Goal: Task Accomplishment & Management: Manage account settings

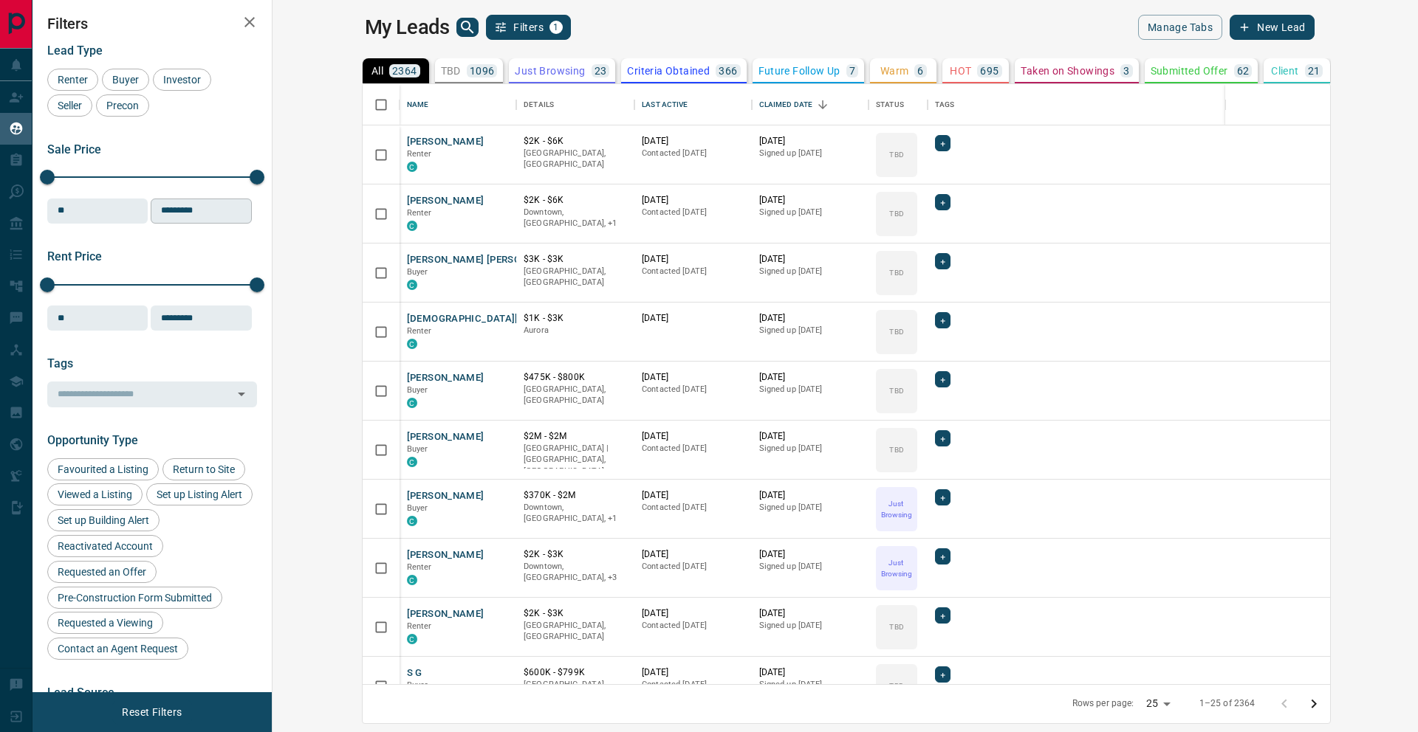
scroll to position [600, 1139]
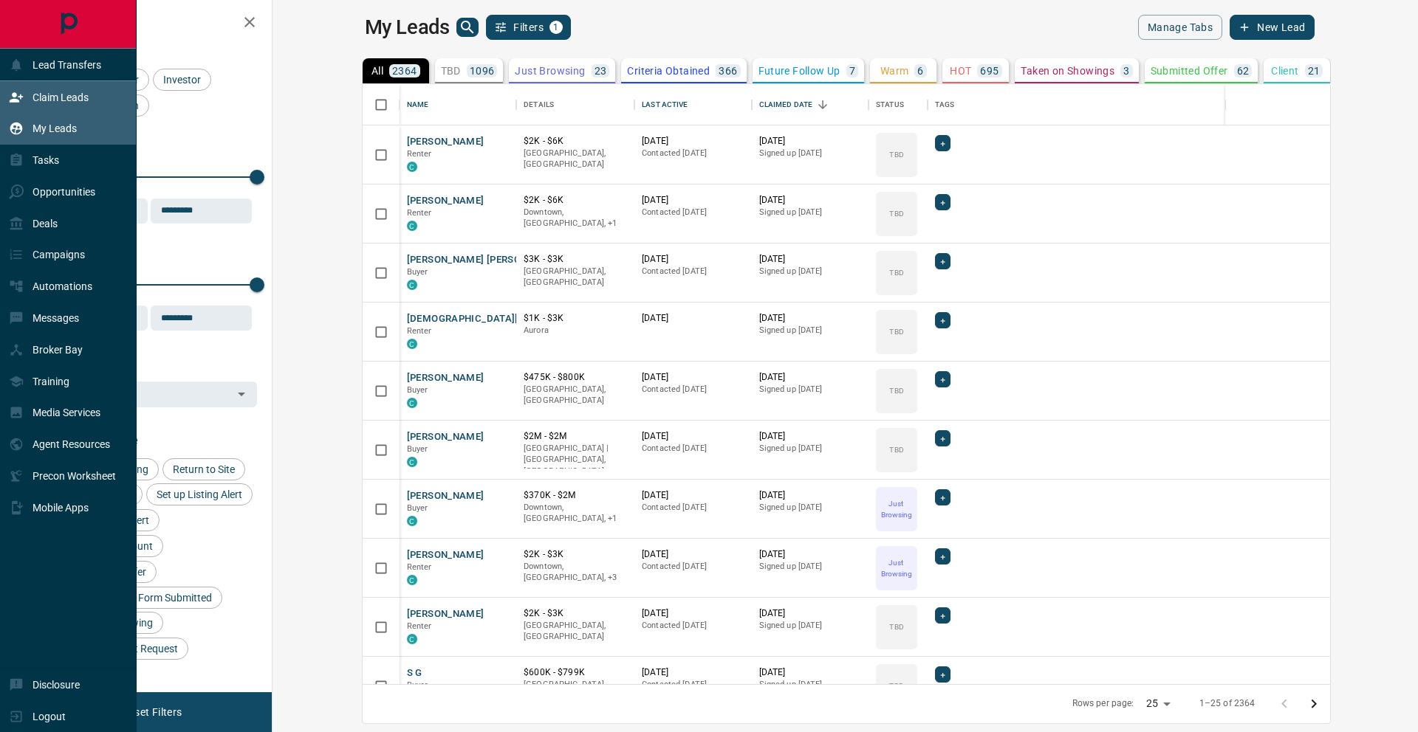
click at [43, 92] on p "Claim Leads" at bounding box center [60, 98] width 56 height 12
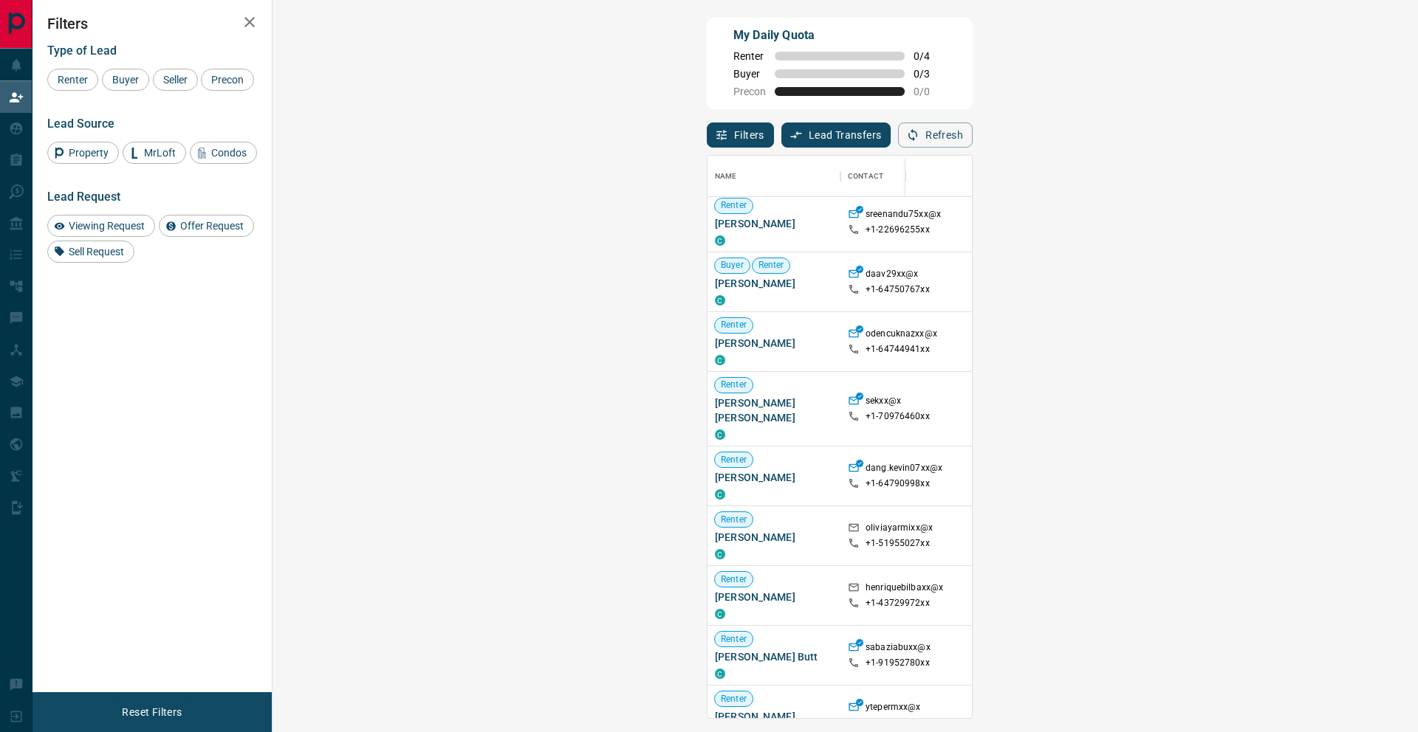
scroll to position [5, 0]
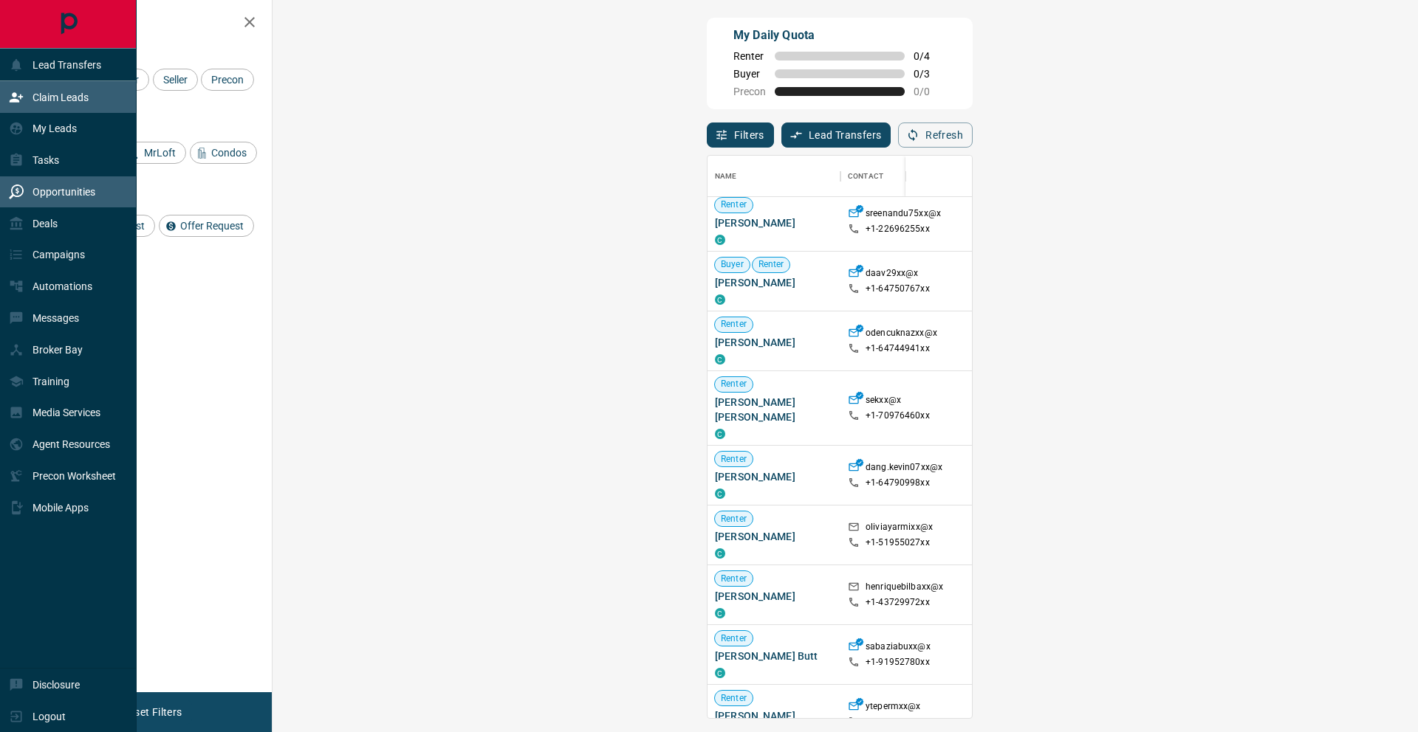
click at [45, 193] on p "Opportunities" at bounding box center [63, 192] width 63 height 12
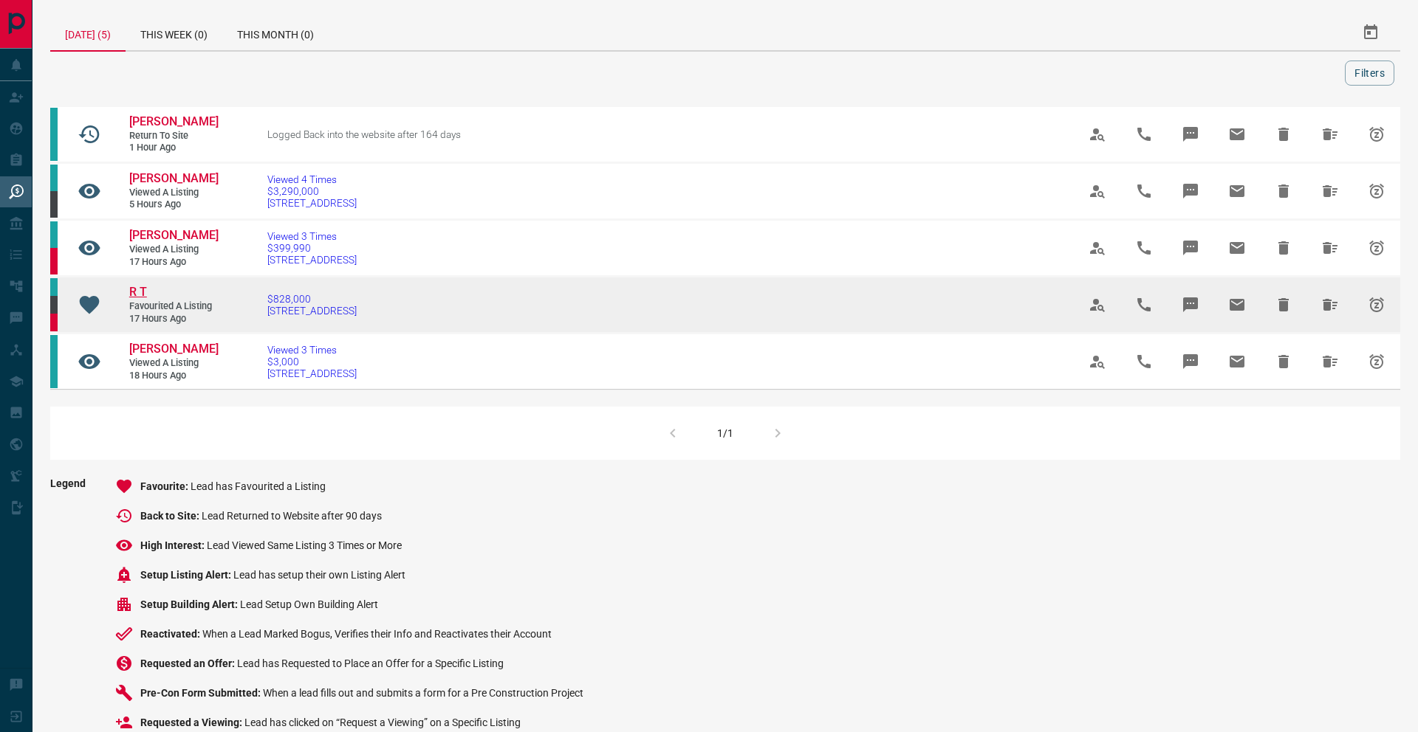
click at [144, 292] on span "R T" at bounding box center [138, 292] width 18 height 14
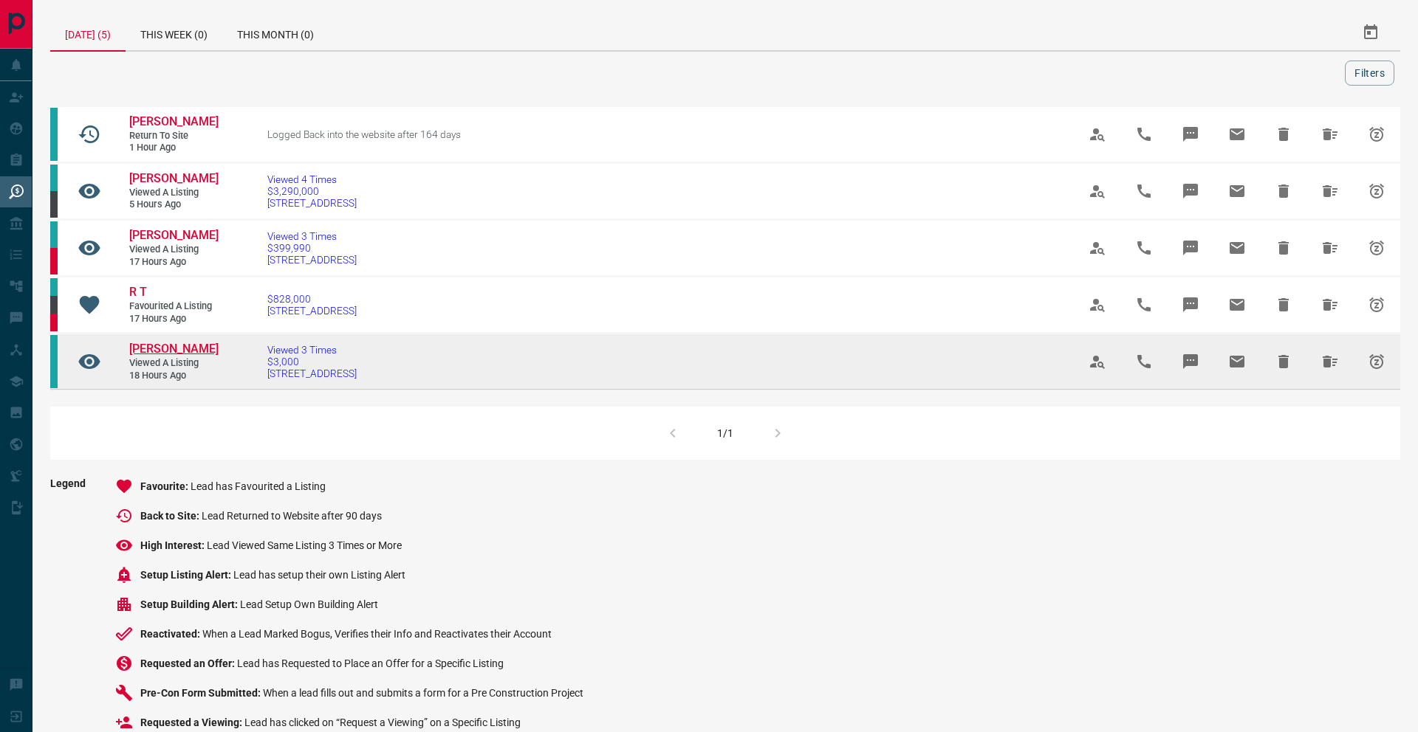
click at [143, 353] on span "[PERSON_NAME]" at bounding box center [173, 349] width 89 height 14
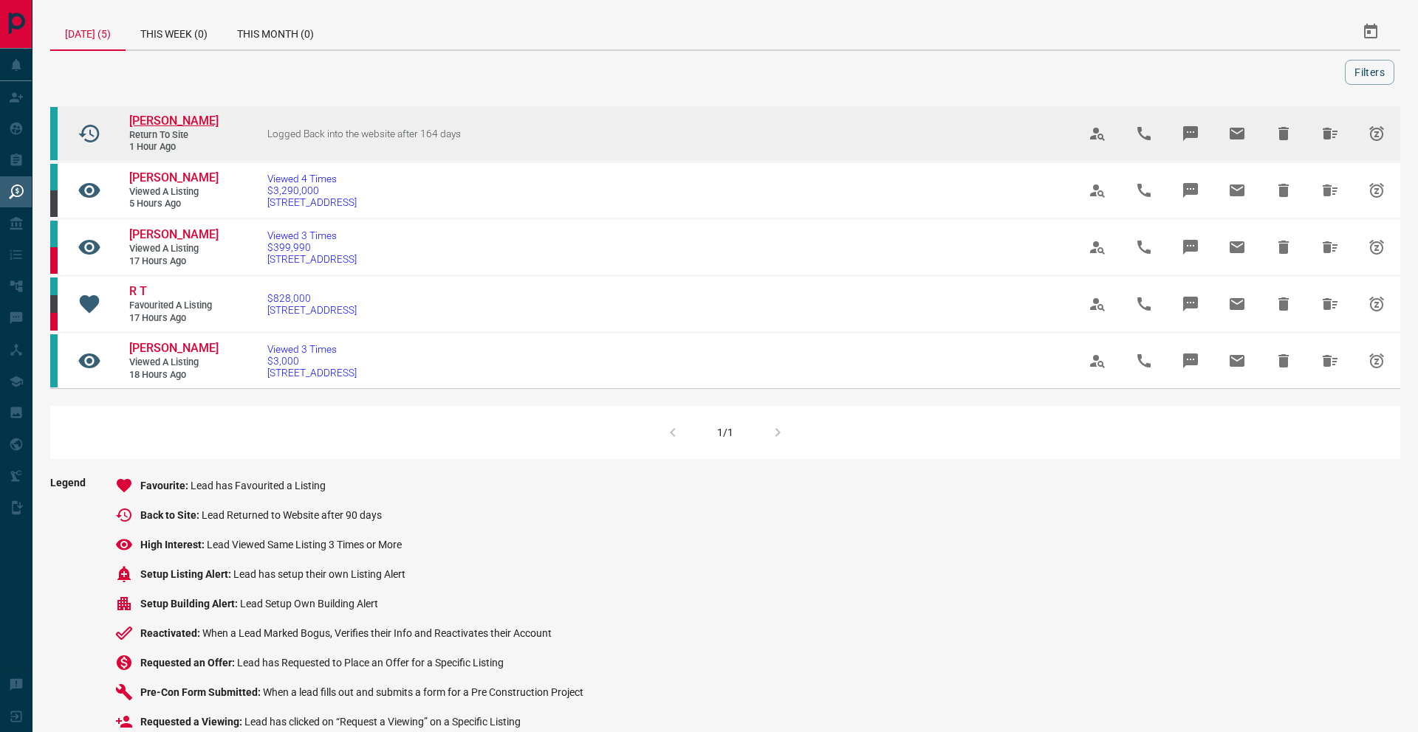
click at [176, 120] on span "[PERSON_NAME]" at bounding box center [173, 121] width 89 height 14
click at [1331, 137] on icon "Hide All from Travis Giroux" at bounding box center [1330, 134] width 18 height 18
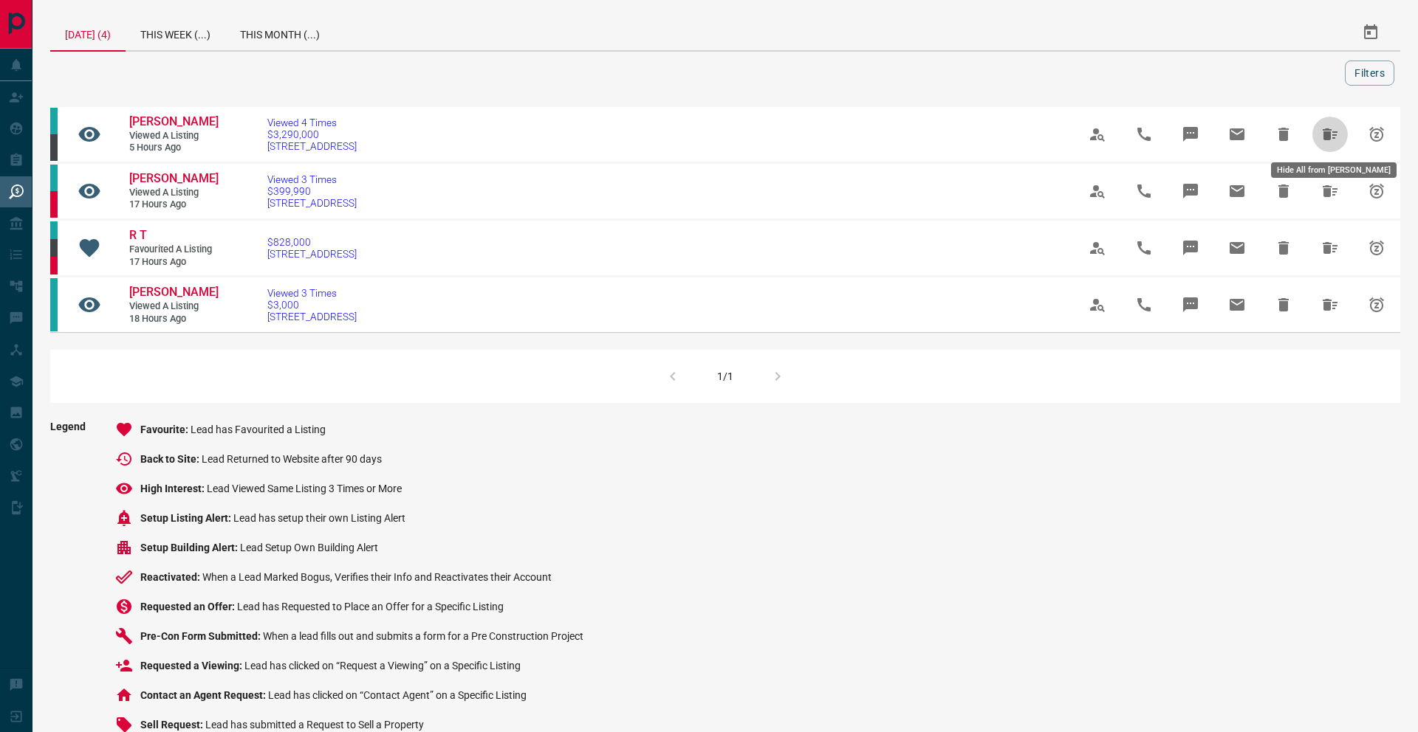
click at [1331, 137] on icon "Hide All from Dev Ramsumair" at bounding box center [1330, 135] width 18 height 18
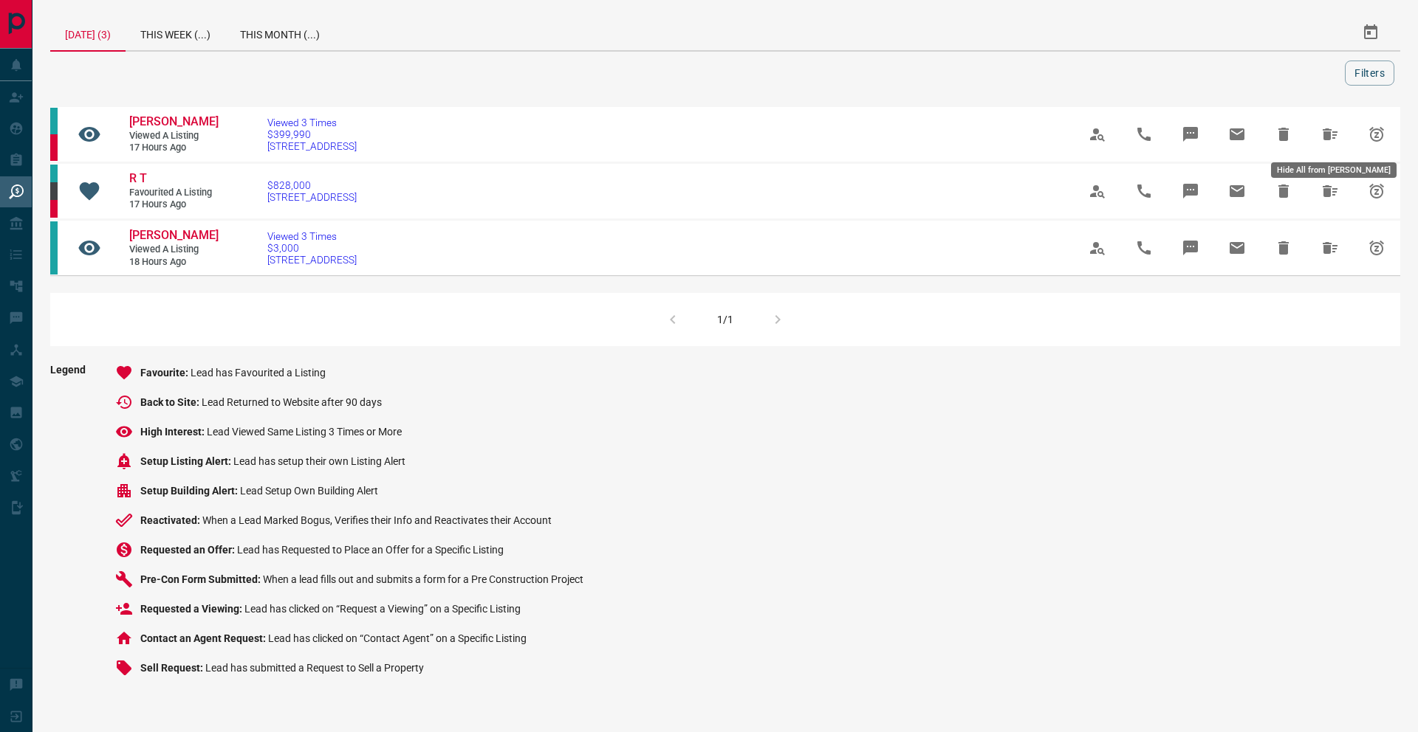
click at [1331, 137] on icon "Hide All from Navid Seyfollahi" at bounding box center [1330, 135] width 18 height 18
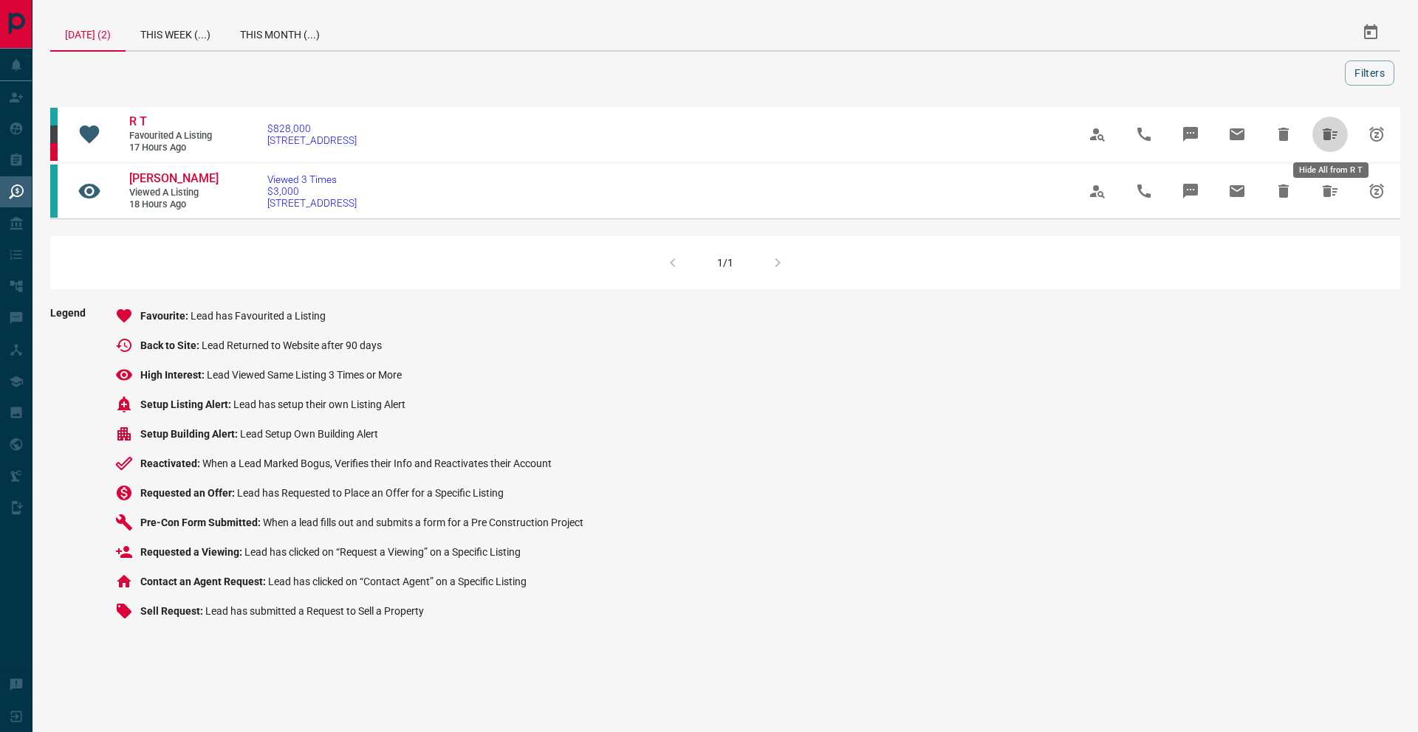
click at [1331, 137] on icon "Hide All from R T" at bounding box center [1330, 135] width 18 height 18
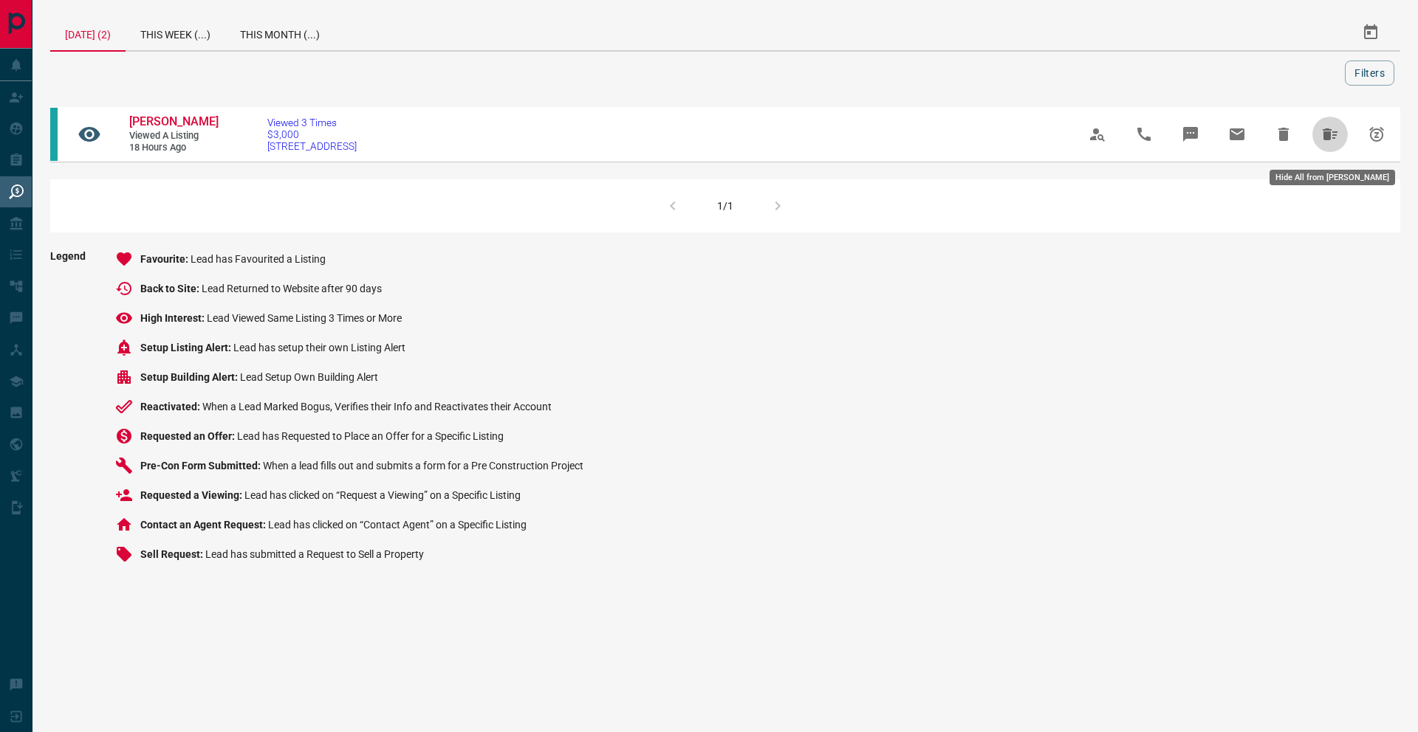
click at [1331, 137] on icon "Hide All from Lina Nallanathan" at bounding box center [1330, 135] width 18 height 18
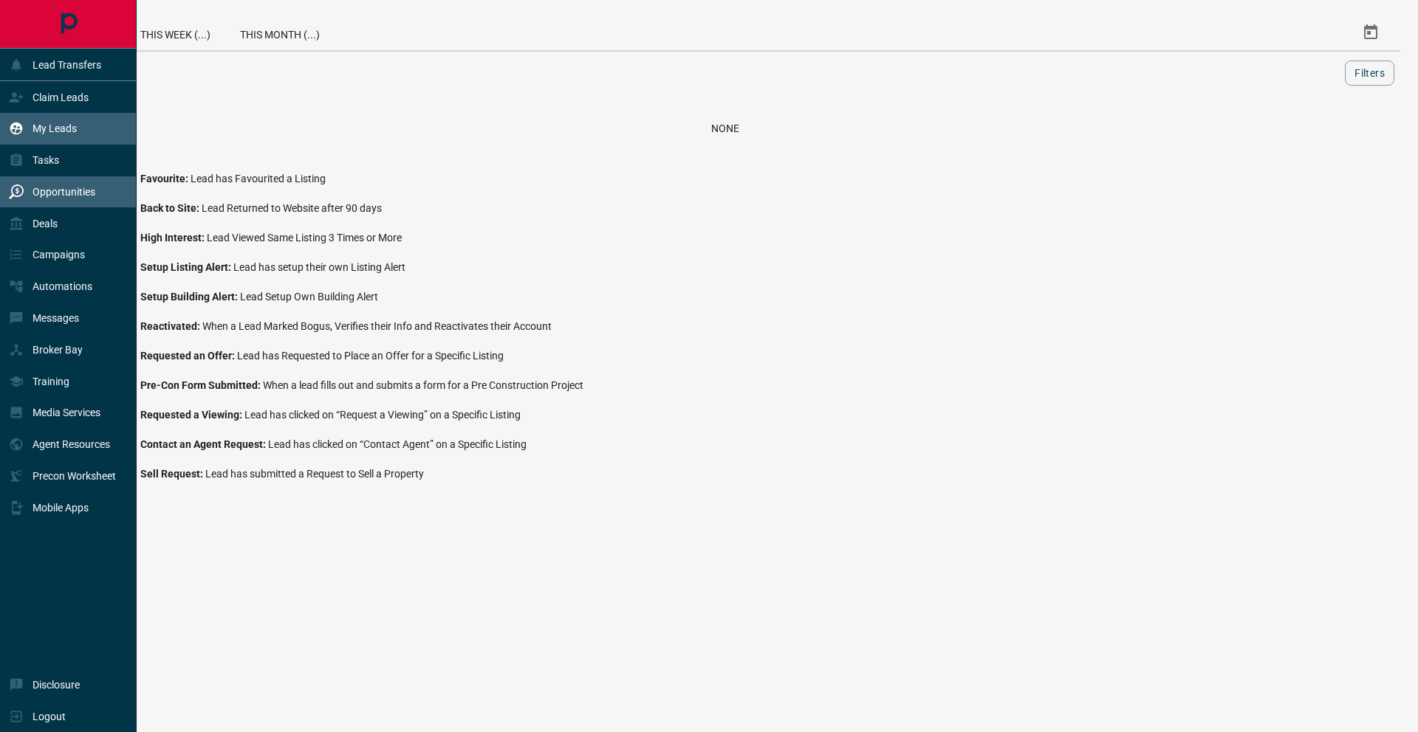
click at [55, 132] on p "My Leads" at bounding box center [54, 129] width 44 height 12
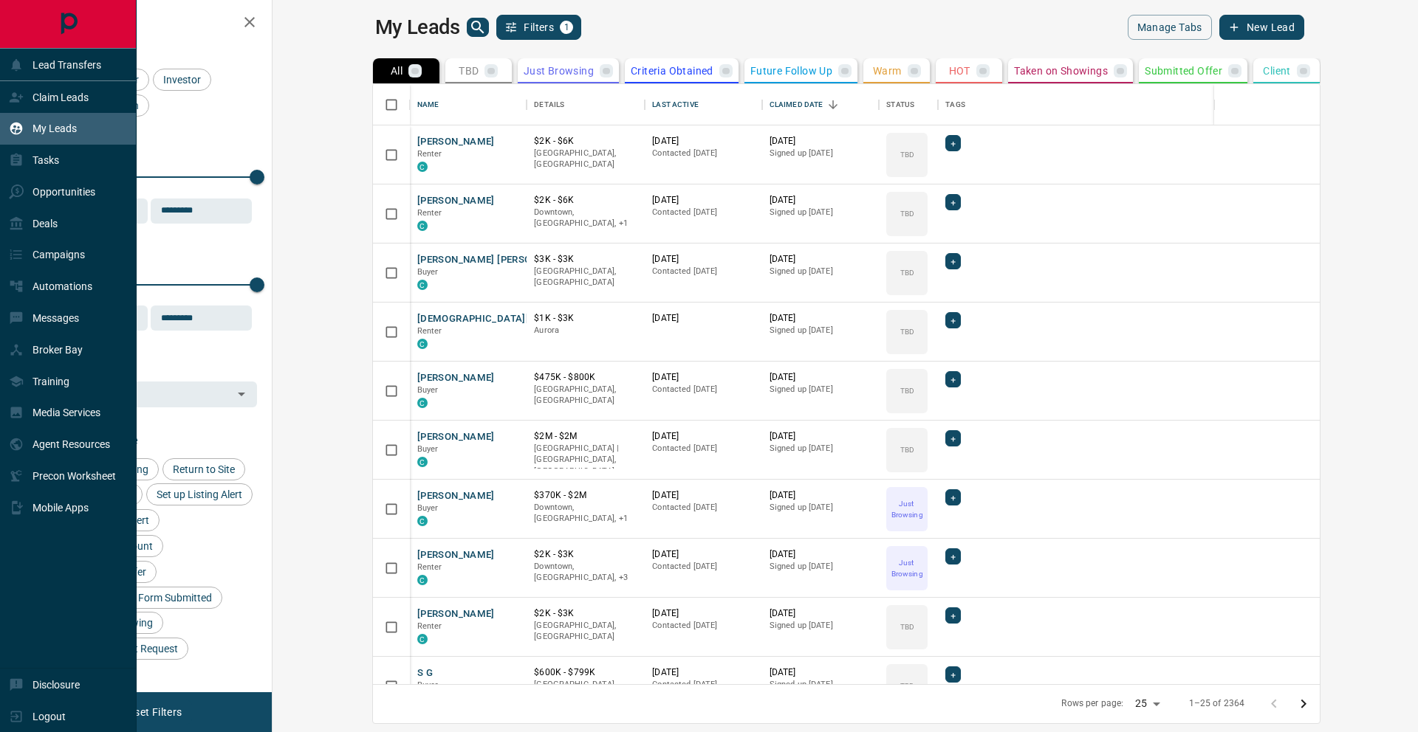
scroll to position [600, 1139]
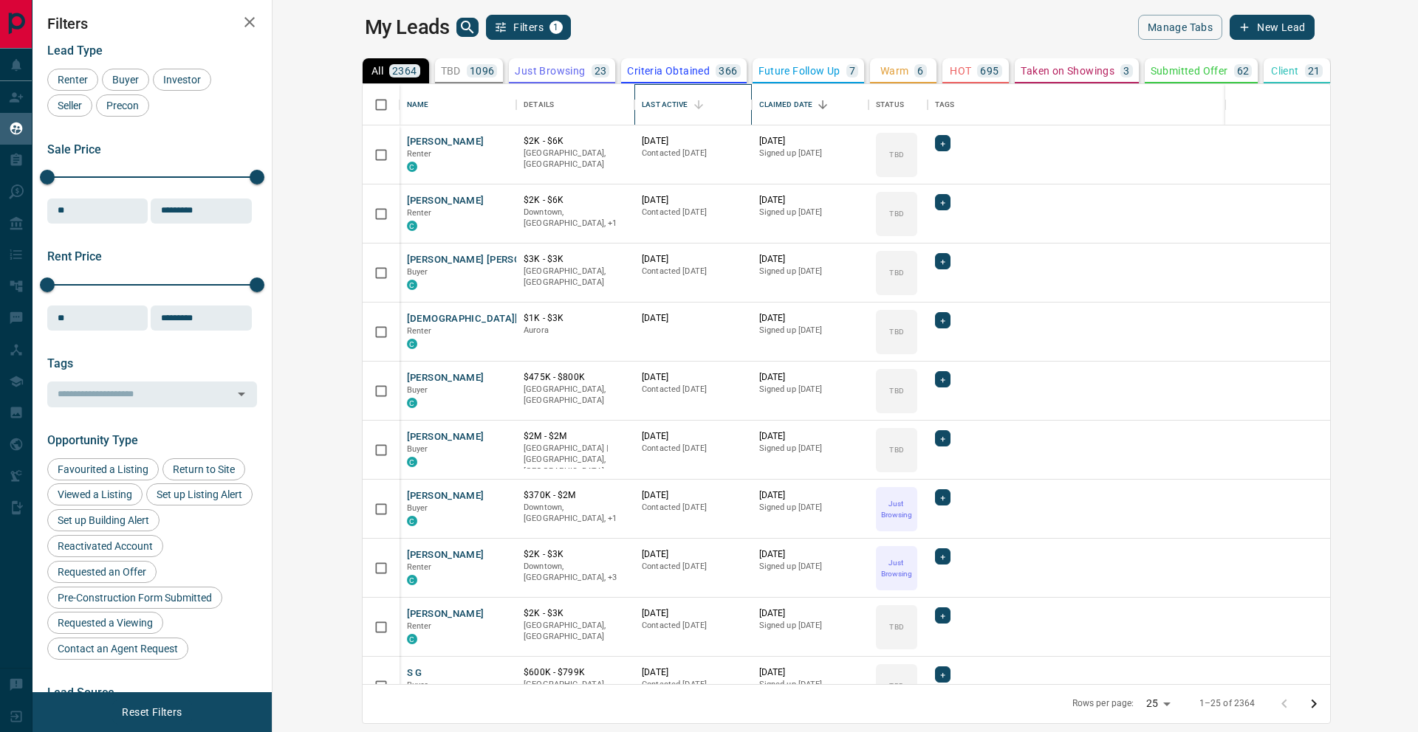
click at [642, 101] on div "Last Active" at bounding box center [665, 104] width 46 height 41
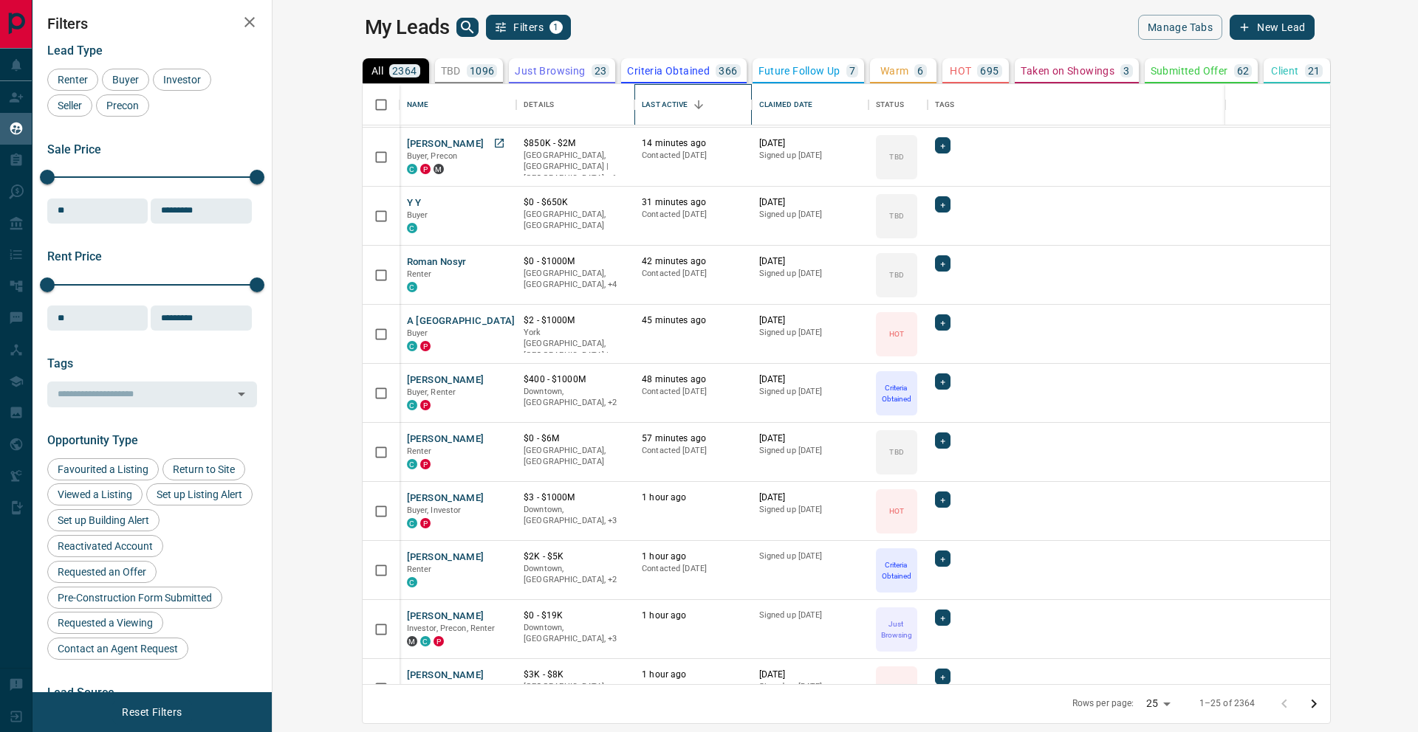
scroll to position [58, 0]
click at [493, 199] on icon "Open in New Tab" at bounding box center [499, 201] width 12 height 12
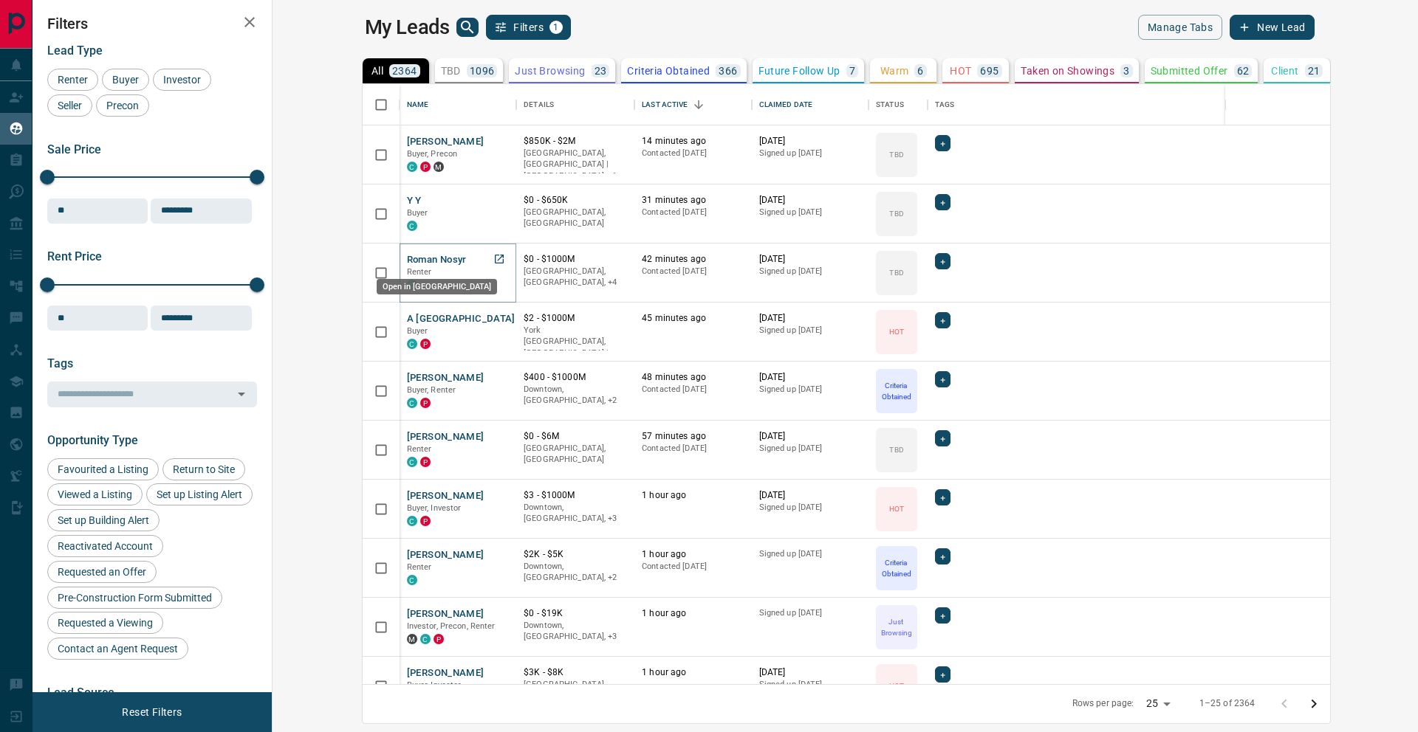
click at [493, 259] on icon "Open in New Tab" at bounding box center [499, 259] width 12 height 12
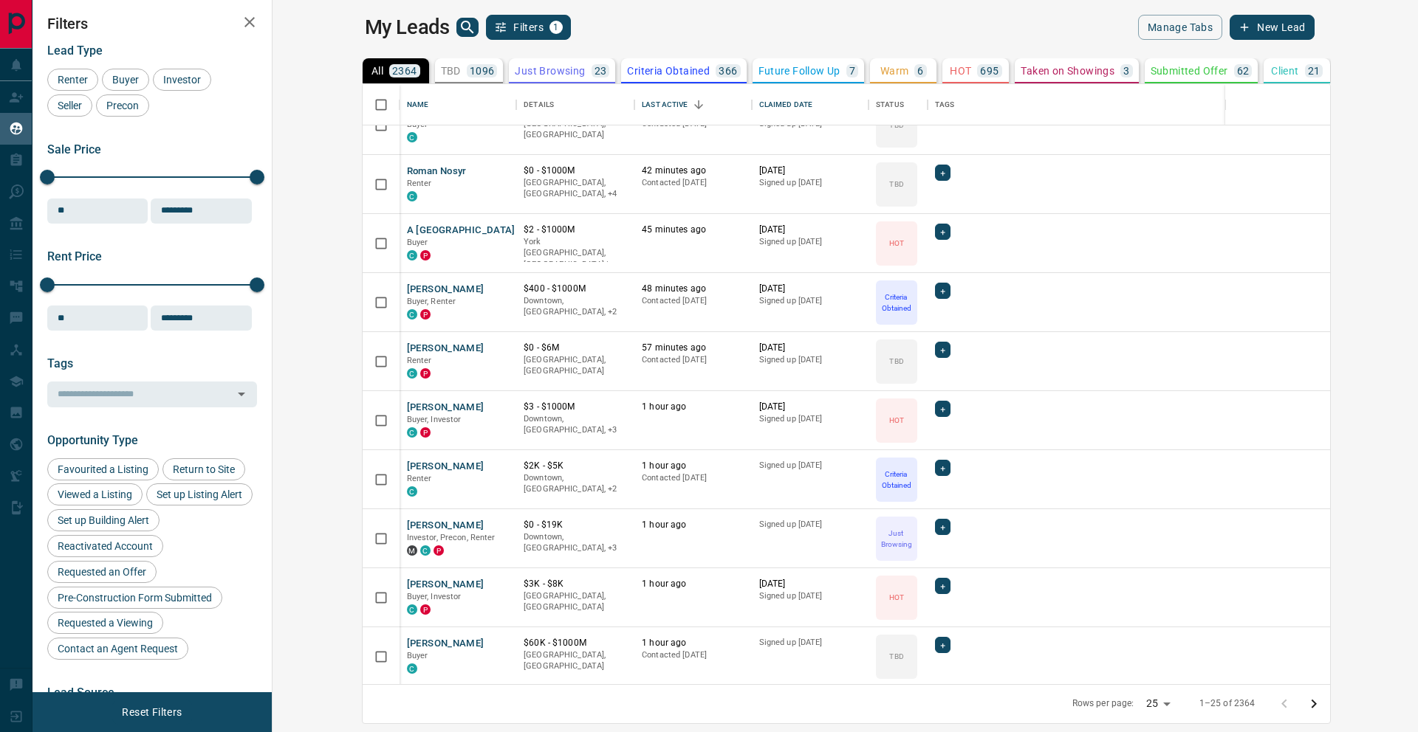
scroll to position [148, 0]
click at [493, 346] on icon "Open in New Tab" at bounding box center [499, 347] width 12 height 12
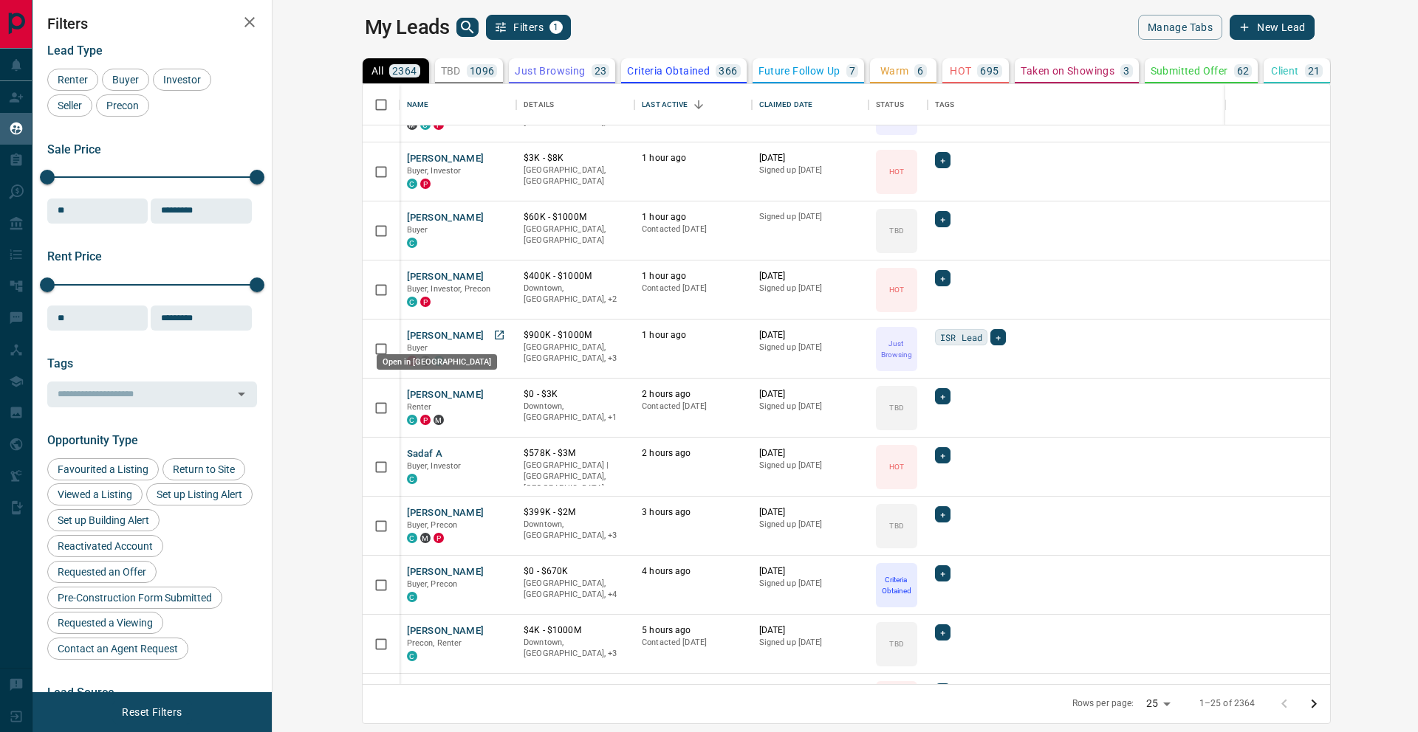
scroll to position [574, 0]
click at [493, 512] on icon "Open in New Tab" at bounding box center [499, 512] width 12 height 12
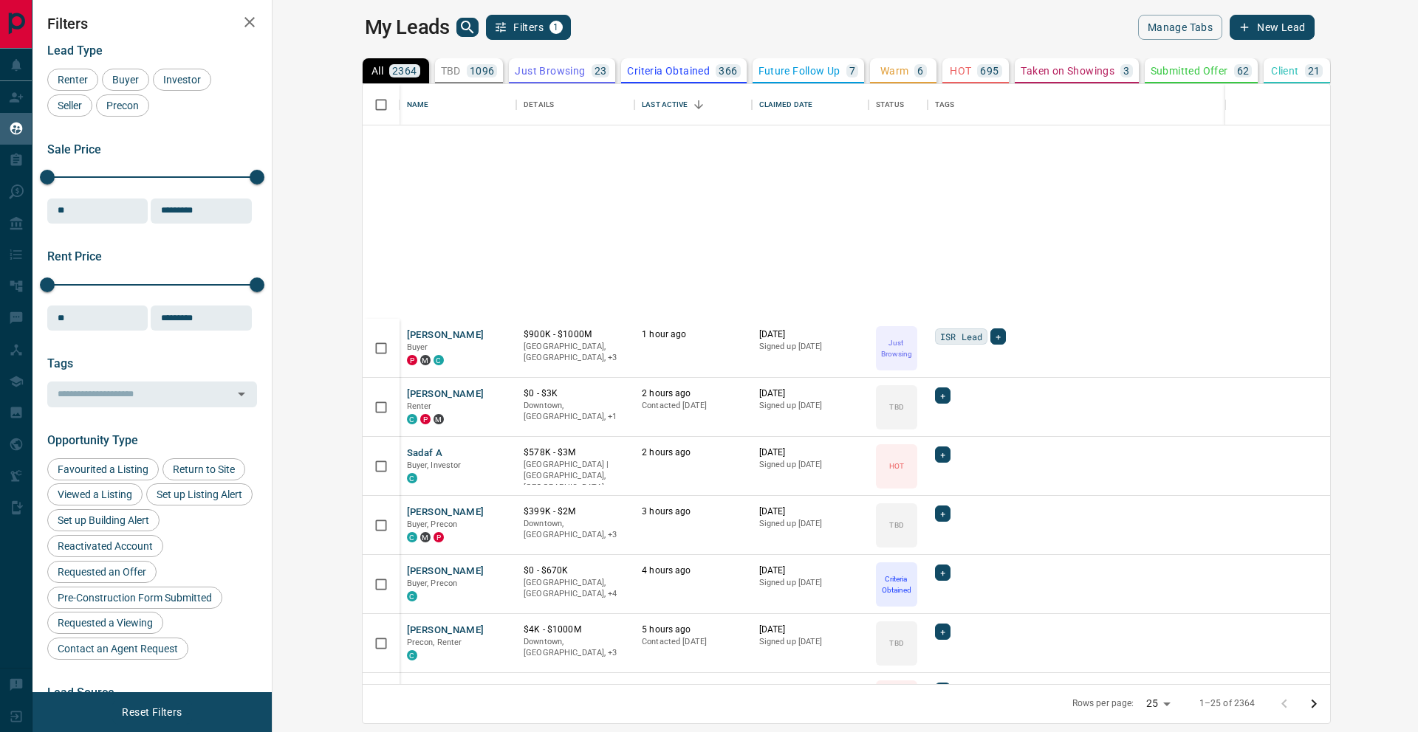
scroll to position [918, 0]
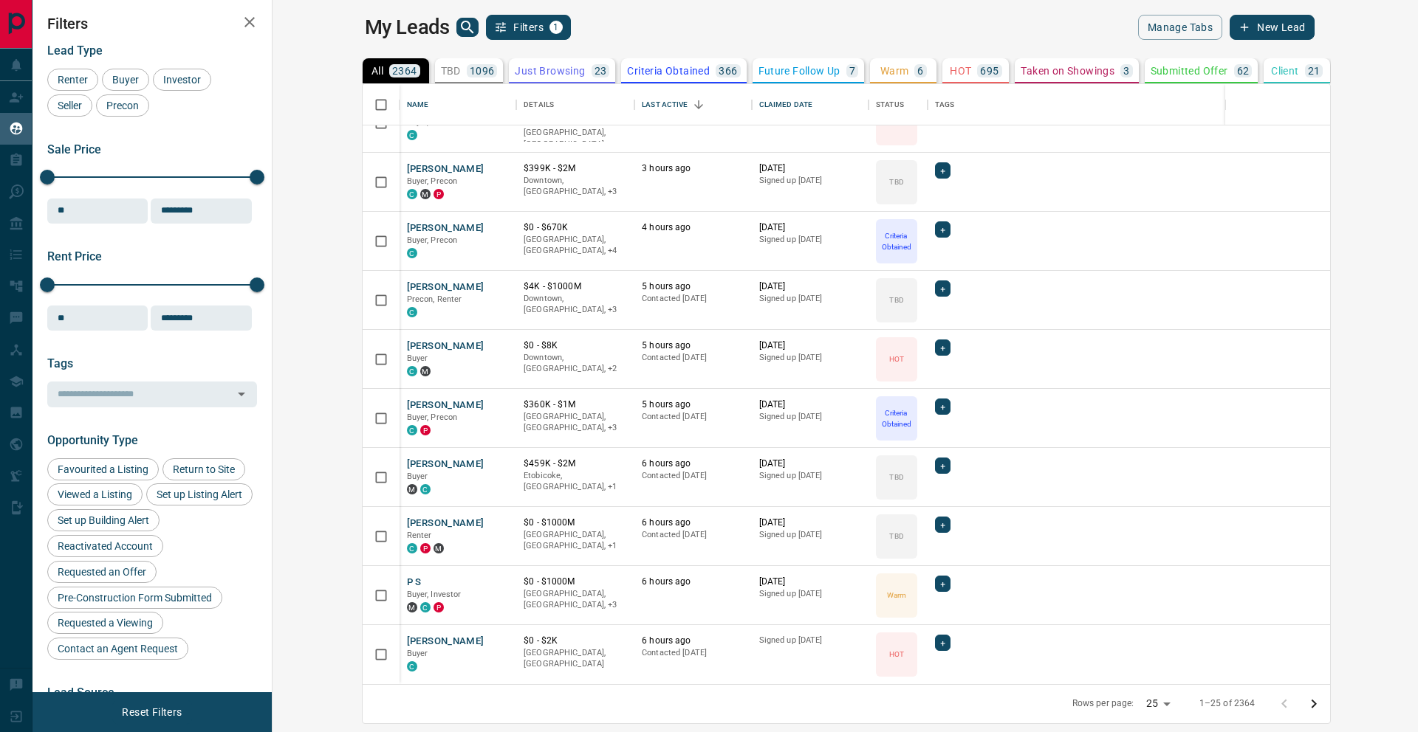
click at [1317, 701] on icon "Go to next page" at bounding box center [1313, 704] width 5 height 9
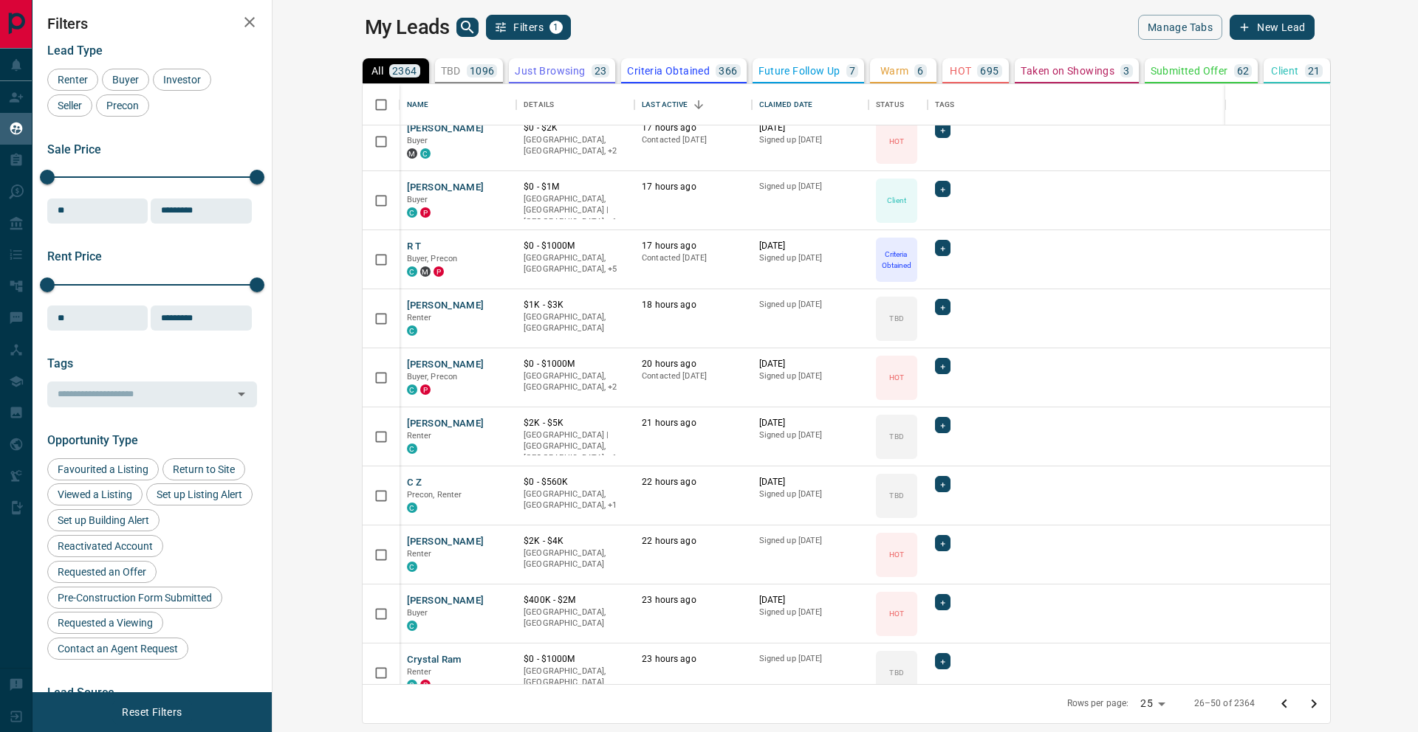
scroll to position [429, 0]
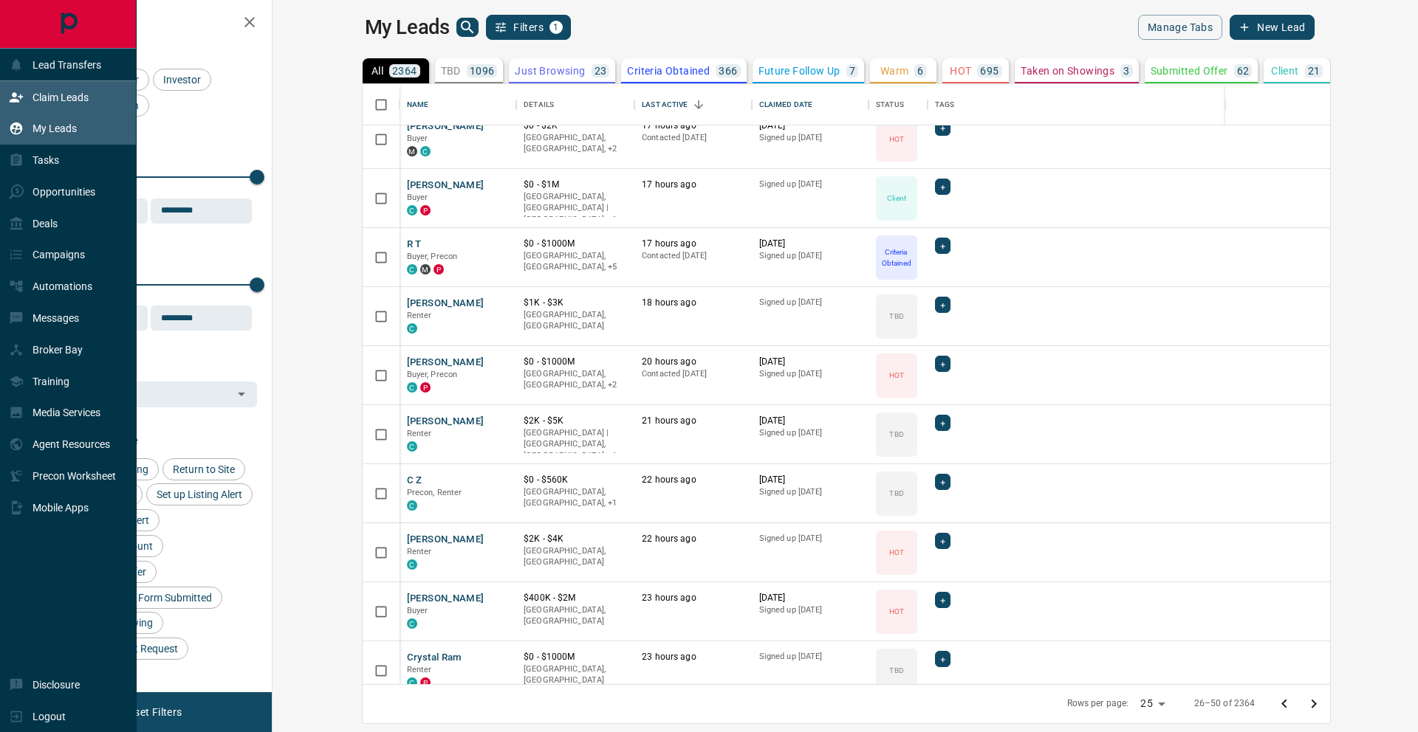
click at [50, 101] on p "Claim Leads" at bounding box center [60, 98] width 56 height 12
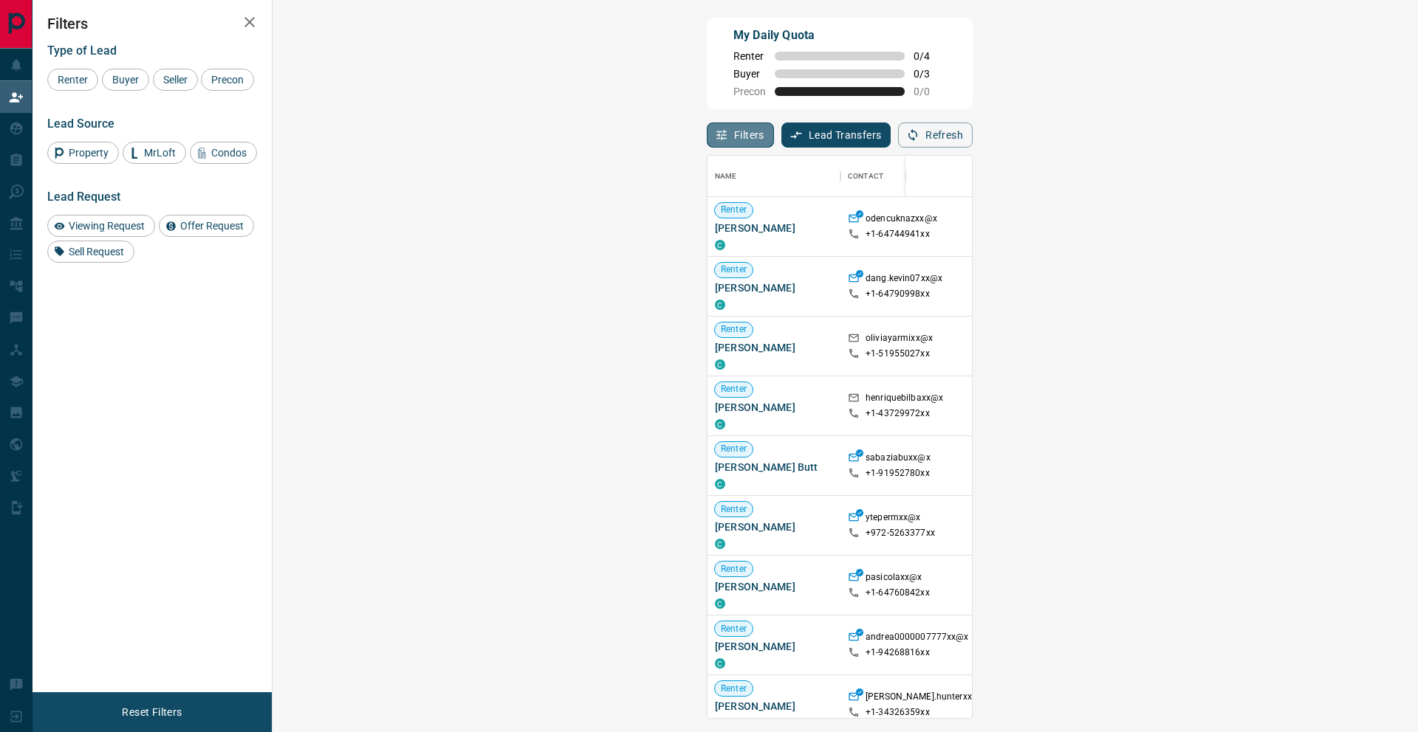
click at [707, 141] on button "Filters" at bounding box center [740, 135] width 67 height 25
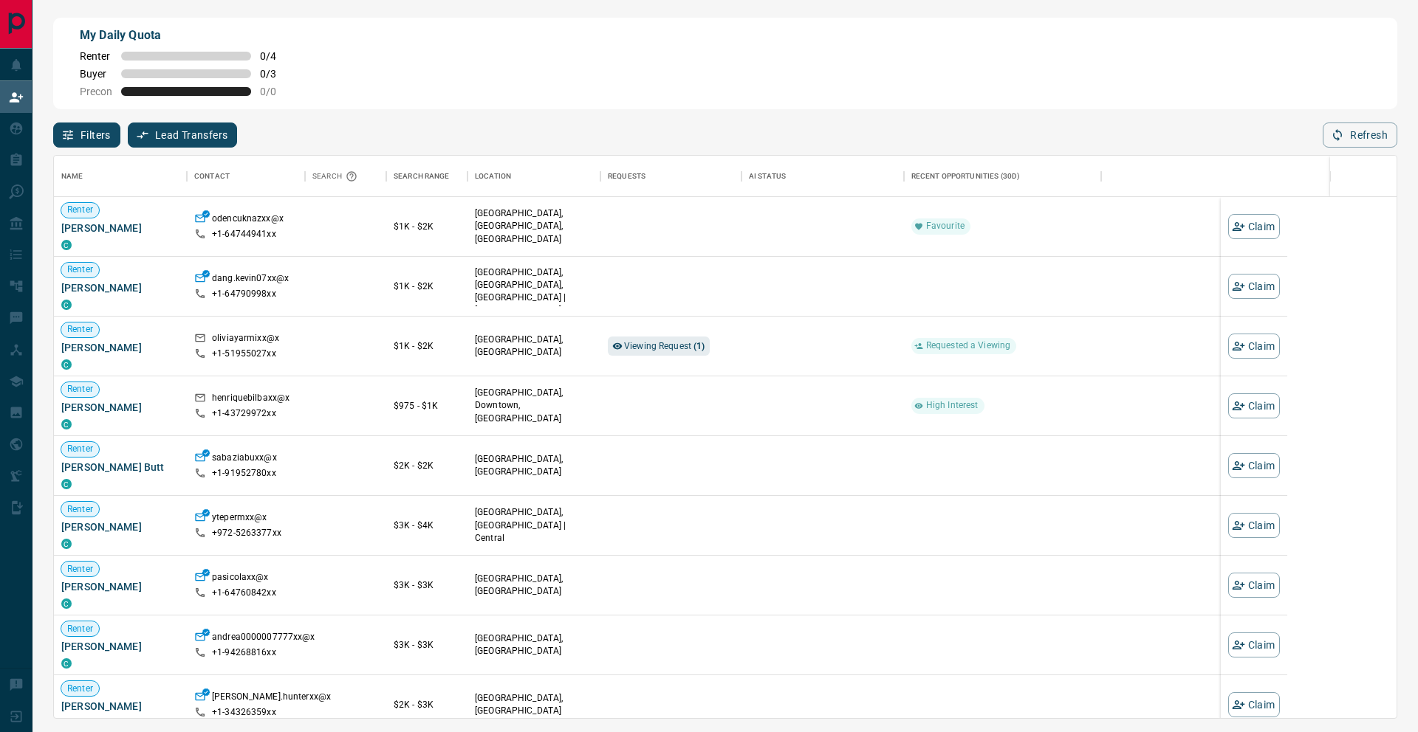
scroll to position [562, 1342]
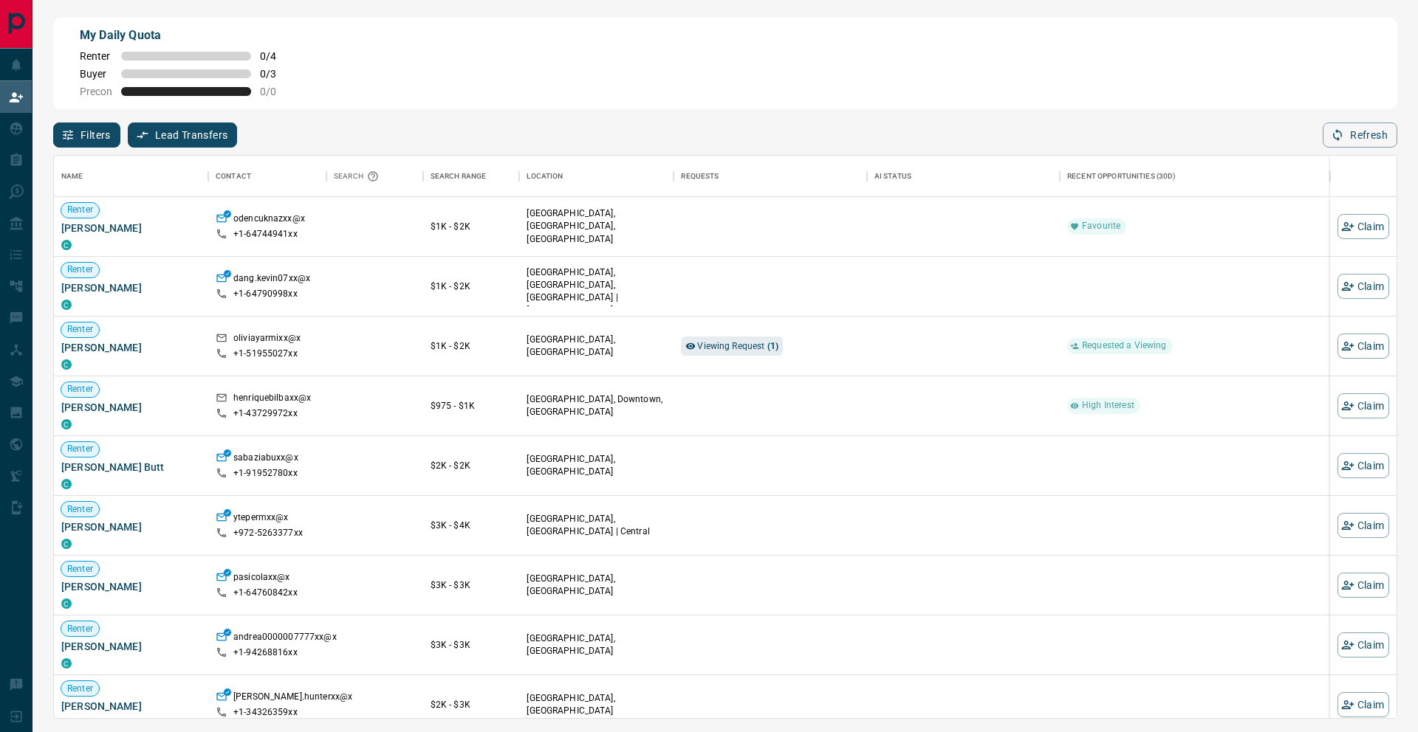
click at [103, 134] on button "Filters" at bounding box center [86, 135] width 67 height 25
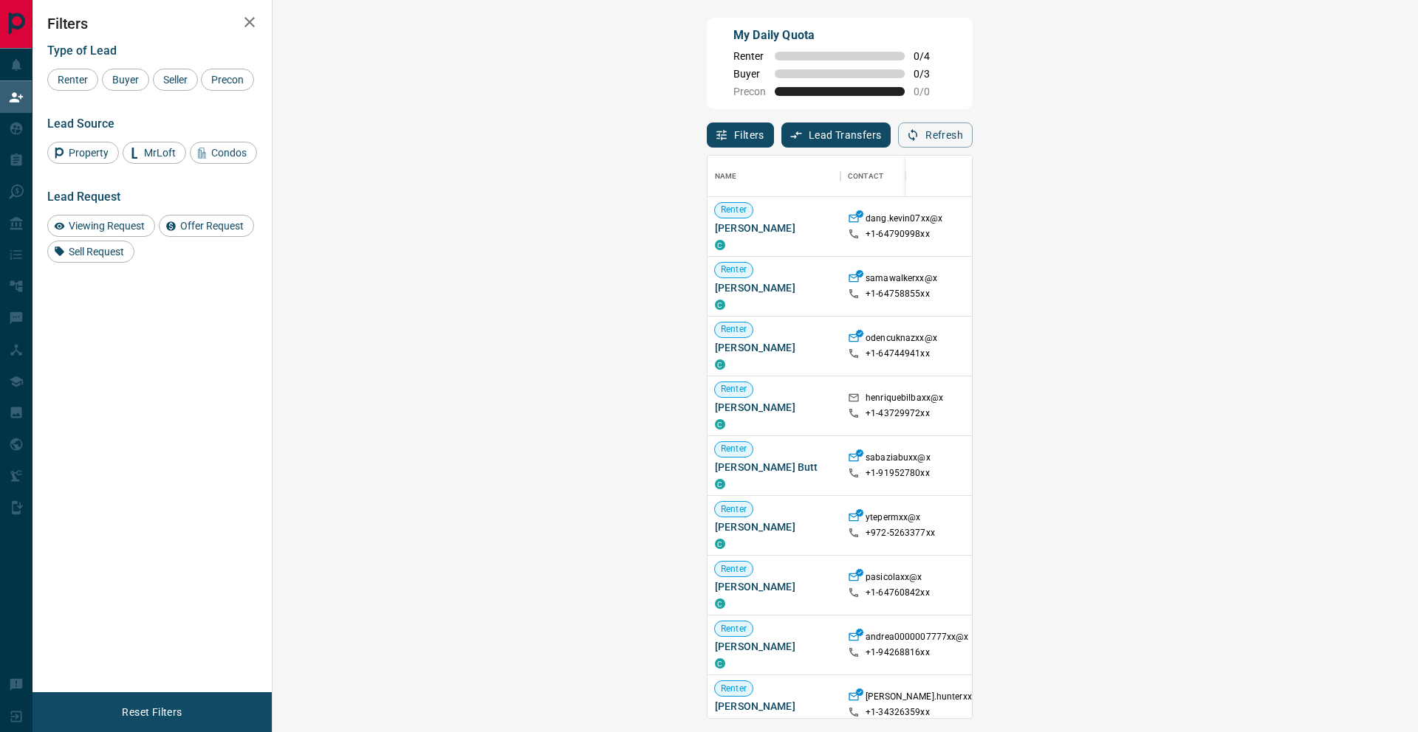
scroll to position [2, 0]
